Goal: Find contact information: Find contact information

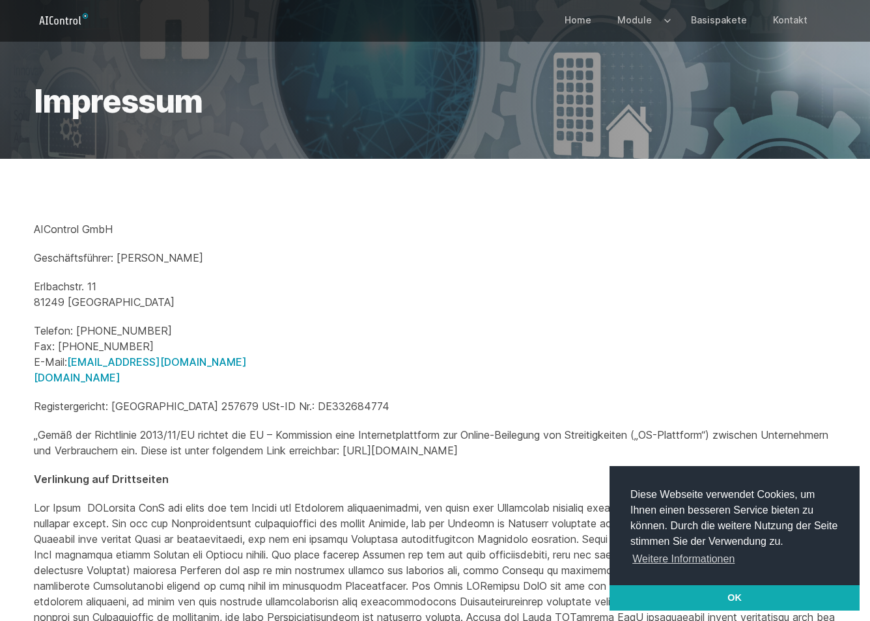
drag, startPoint x: 158, startPoint y: 381, endPoint x: 137, endPoint y: 389, distance: 22.2
click at [137, 389] on div "AIControl GmbH Geschäftsführer: [PERSON_NAME]. 11 81249 [GEOGRAPHIC_DATA] Telef…" at bounding box center [435, 438] width 802 height 435
drag, startPoint x: 137, startPoint y: 389, endPoint x: 145, endPoint y: 381, distance: 11.5
click at [145, 381] on p "Telefon: [PHONE_NUMBER] Fax: [PHONE_NUMBER] E-Mail: [EMAIL_ADDRESS][DOMAIN_NAME…" at bounding box center [435, 354] width 802 height 62
drag, startPoint x: 145, startPoint y: 378, endPoint x: 21, endPoint y: 225, distance: 196.8
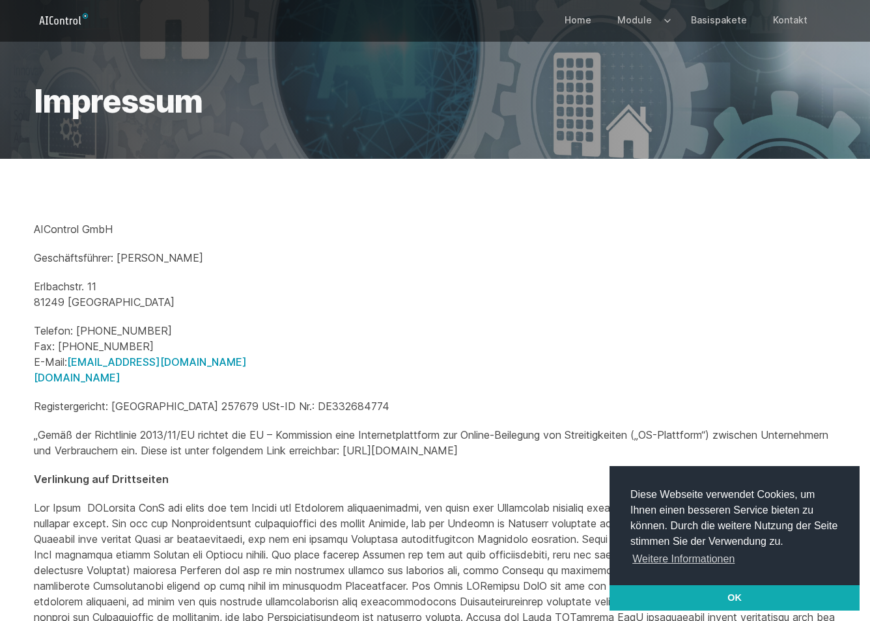
click at [21, 225] on div "AIControl GmbH Geschäftsführer: [PERSON_NAME]. 11 81249 [GEOGRAPHIC_DATA] Telef…" at bounding box center [434, 439] width 833 height 560
copy div "AIControl GmbH Geschäftsführer: [PERSON_NAME]. [GEOGRAPHIC_DATA] Telefon: [PHON…"
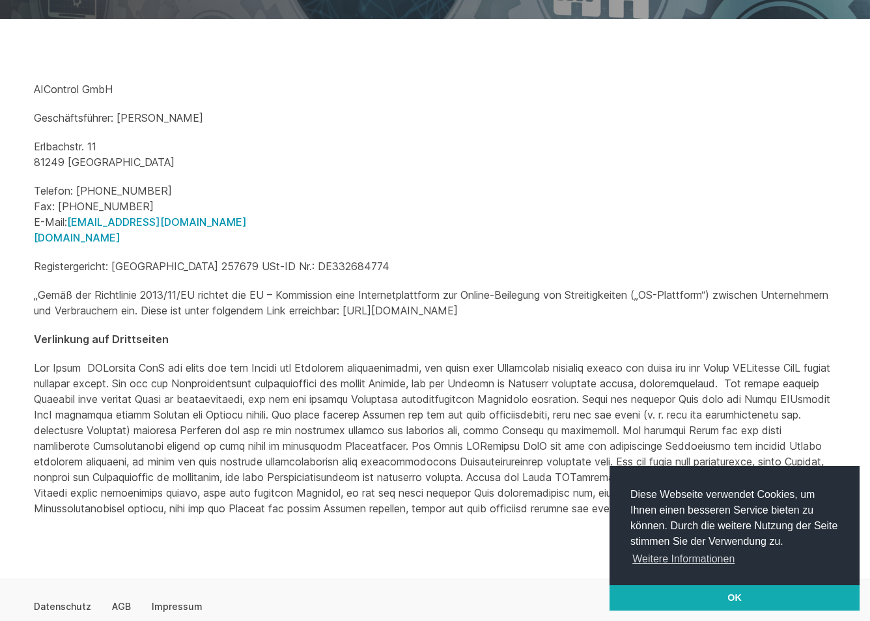
scroll to position [117, 0]
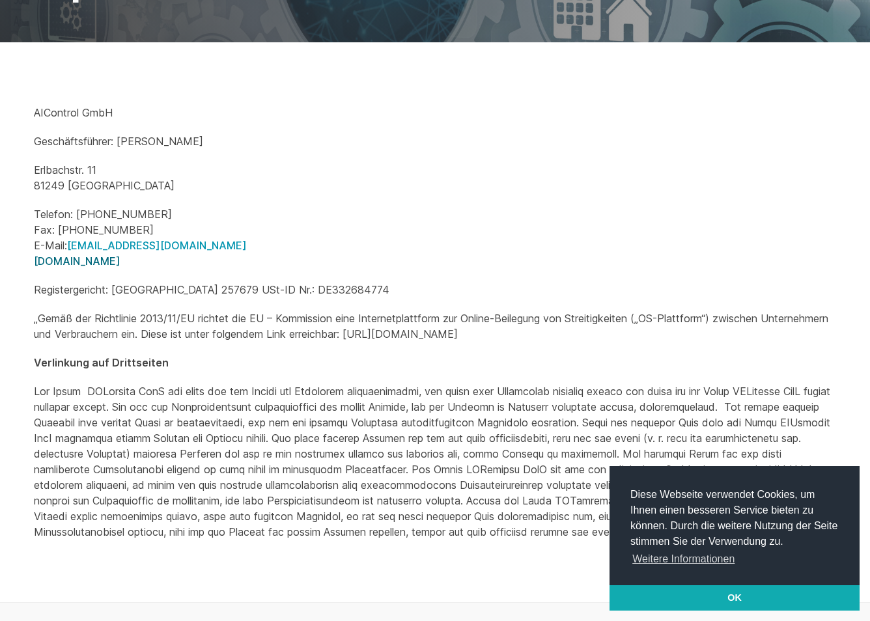
click at [83, 262] on link "[DOMAIN_NAME]" at bounding box center [77, 261] width 87 height 13
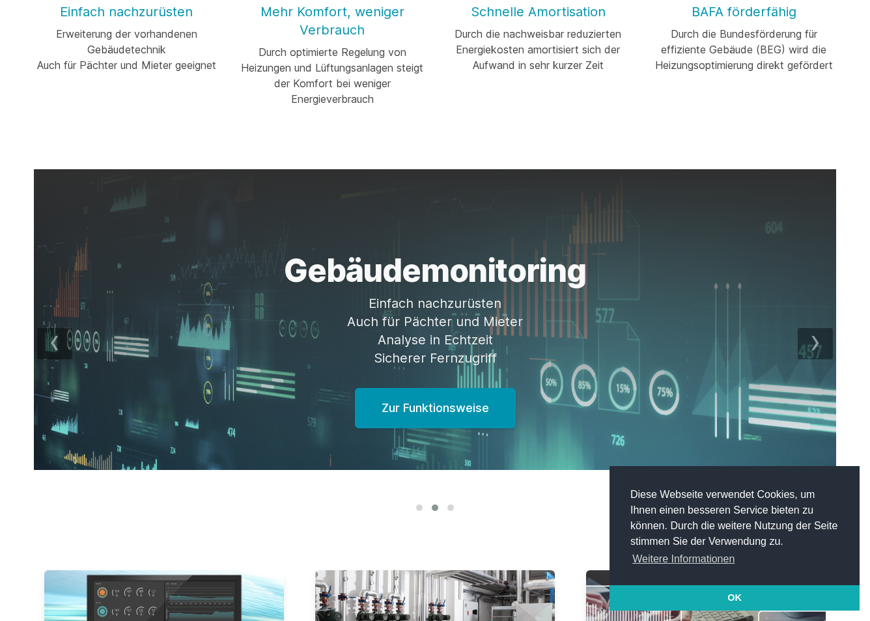
scroll to position [260, 0]
